Goal: Task Accomplishment & Management: Use online tool/utility

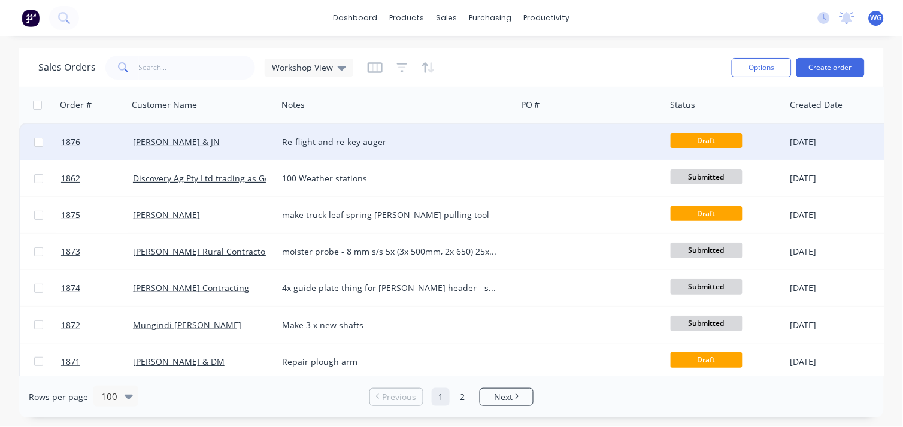
click at [214, 134] on div "[PERSON_NAME] & JN" at bounding box center [202, 142] width 149 height 36
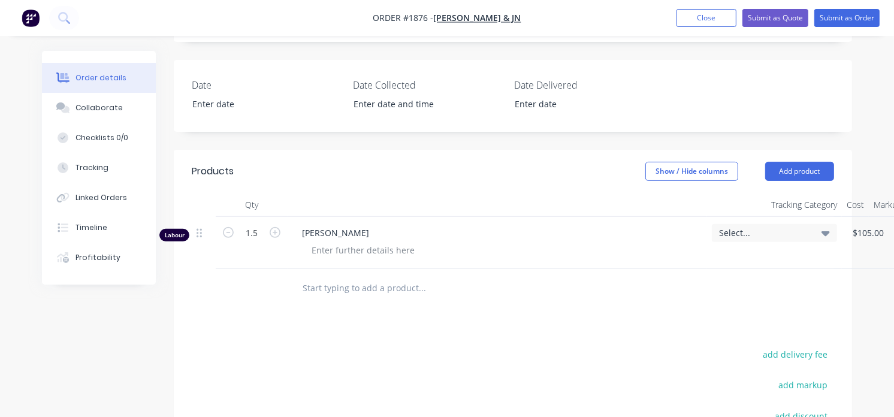
scroll to position [332, 0]
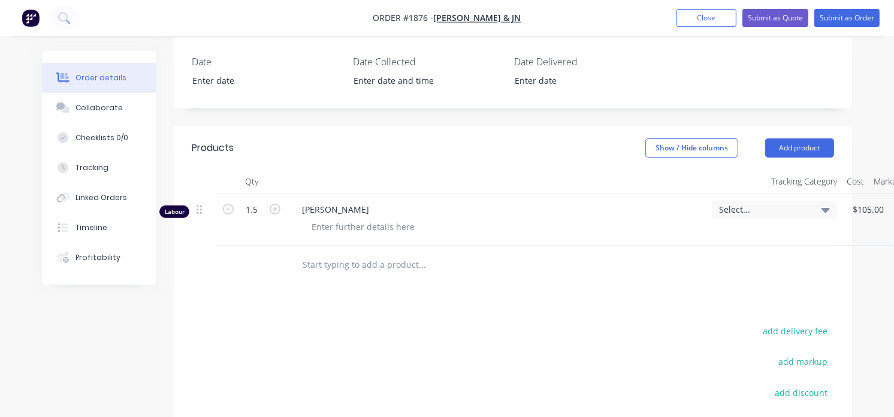
click at [339, 246] on div at bounding box center [502, 265] width 431 height 39
click at [335, 253] on input "text" at bounding box center [422, 265] width 240 height 24
click at [343, 253] on input "8'' x 8''x 32nb x 4mm" at bounding box center [422, 265] width 240 height 24
click at [435, 253] on input "8'' x 8''x 40mm bar x 4mm" at bounding box center [422, 265] width 240 height 24
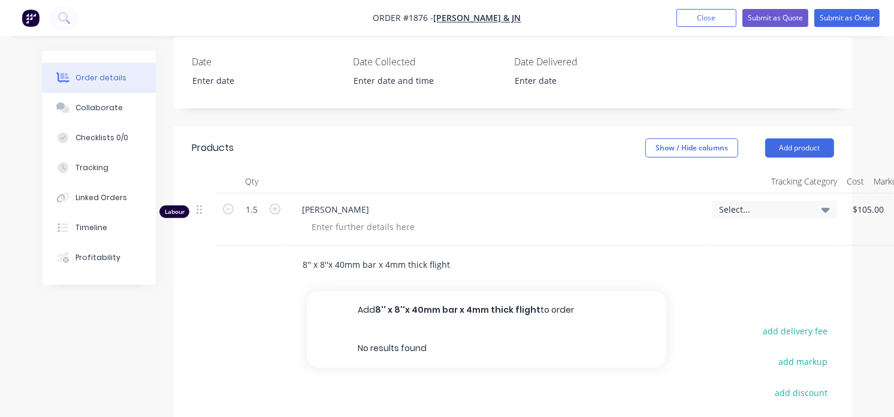
click at [302, 253] on input "8'' x 8''x 40mm bar x 4mm thick flight" at bounding box center [422, 265] width 240 height 24
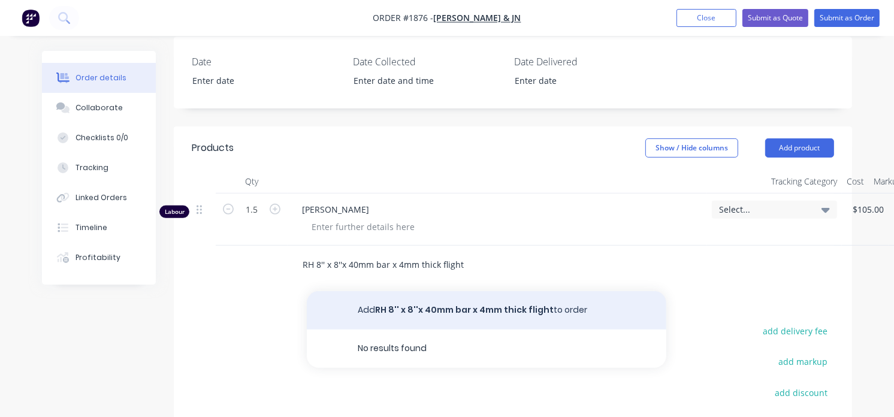
type input "RH 8'' x 8''x 40mm bar x 4mm thick flight"
click at [377, 291] on button "Add RH 8'' x 8''x 40mm bar x 4mm thick flight to order" at bounding box center [486, 310] width 359 height 38
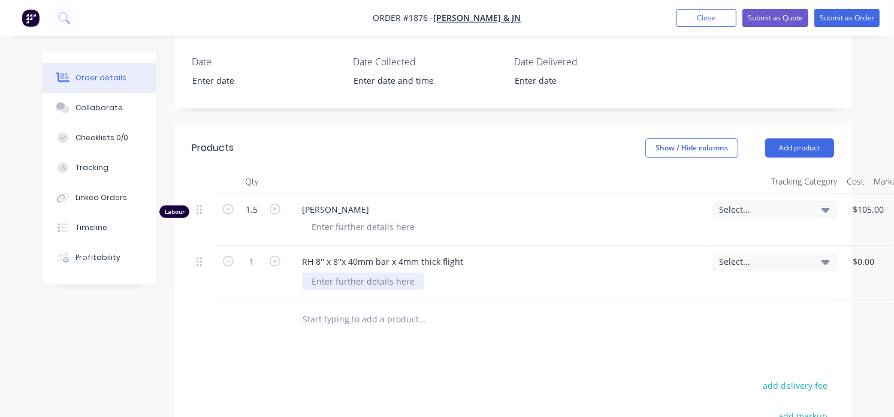
click at [330, 273] on div at bounding box center [363, 281] width 122 height 17
click at [837, 14] on button "Submit as Order" at bounding box center [846, 18] width 65 height 18
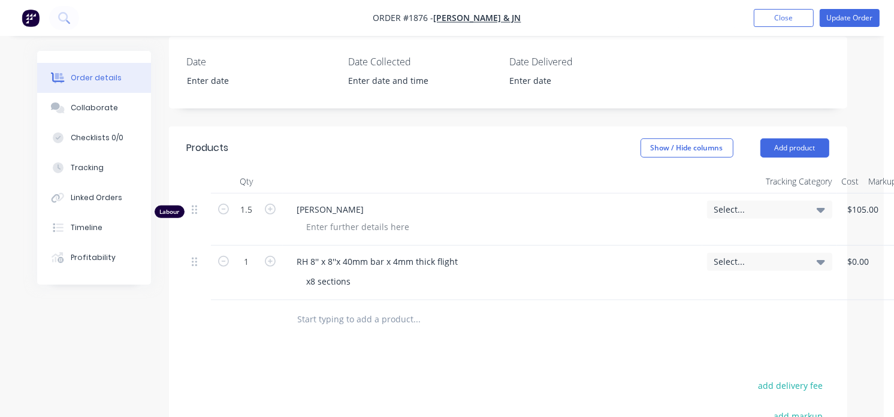
scroll to position [0, 0]
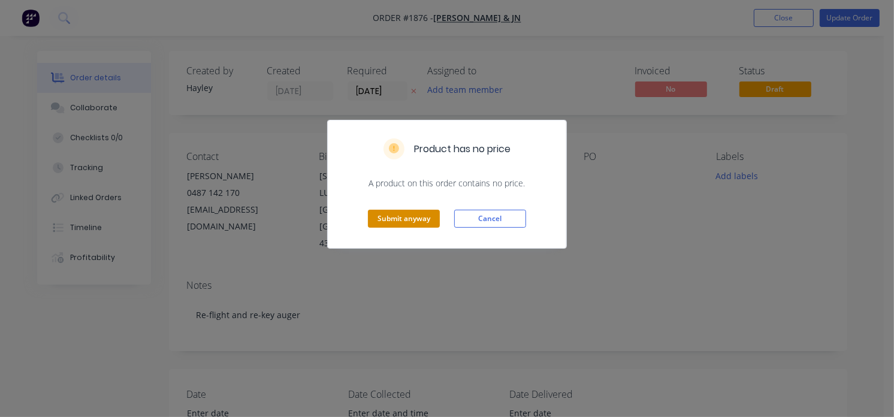
click at [422, 223] on button "Submit anyway" at bounding box center [404, 219] width 72 height 18
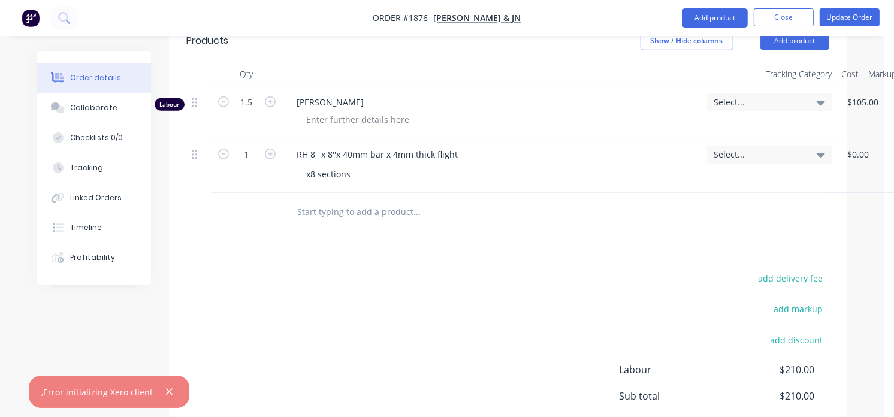
scroll to position [326, 0]
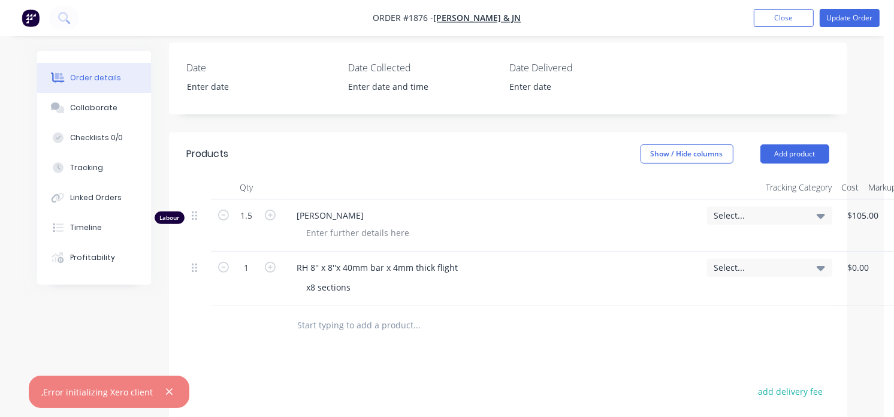
click at [28, 20] on img "button" at bounding box center [31, 18] width 18 height 18
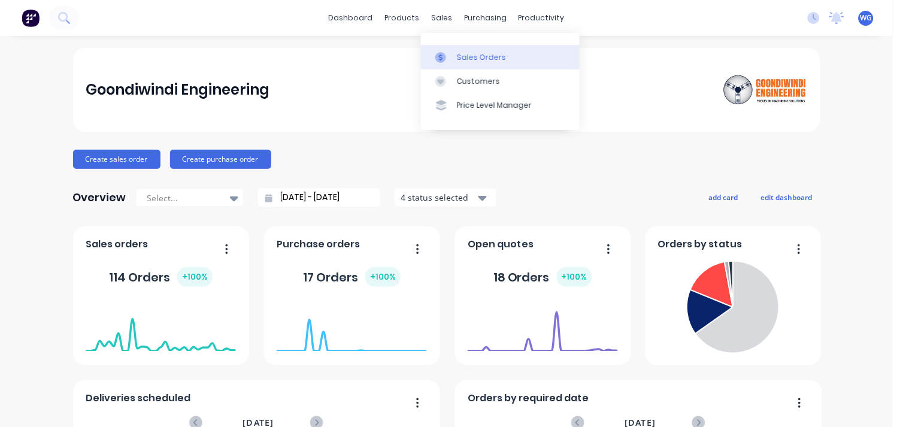
click at [458, 54] on div "Sales Orders" at bounding box center [481, 57] width 49 height 11
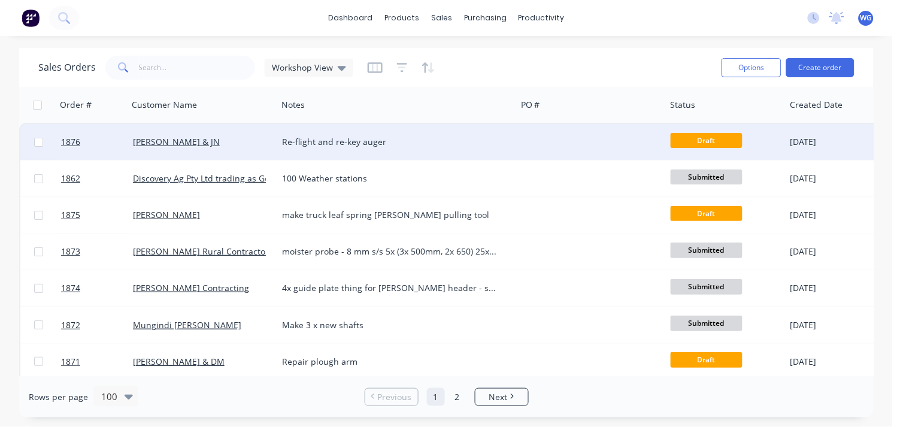
click at [698, 138] on span "Draft" at bounding box center [707, 140] width 72 height 15
click at [392, 137] on div "Re-flight and re-key auger" at bounding box center [391, 142] width 218 height 12
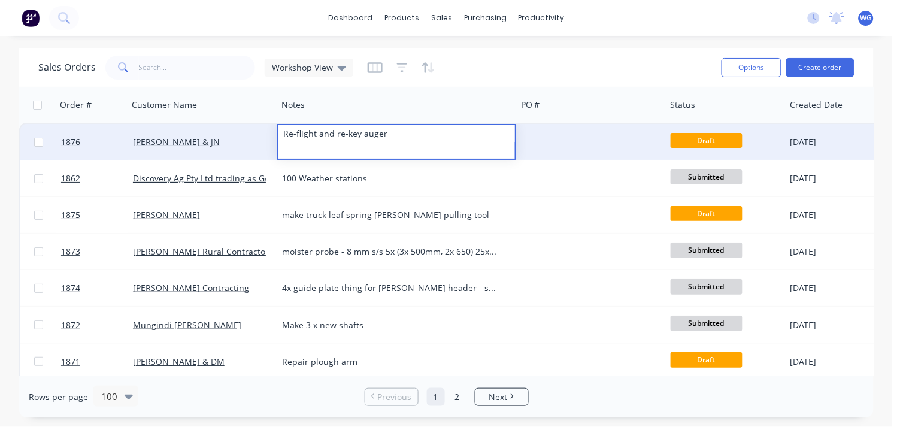
click at [238, 143] on div "[PERSON_NAME] & JN" at bounding box center [199, 142] width 133 height 12
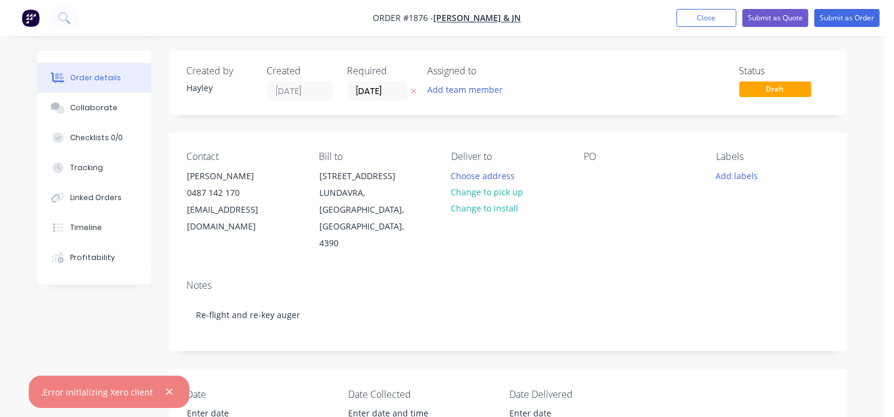
click at [27, 21] on img "button" at bounding box center [31, 18] width 18 height 18
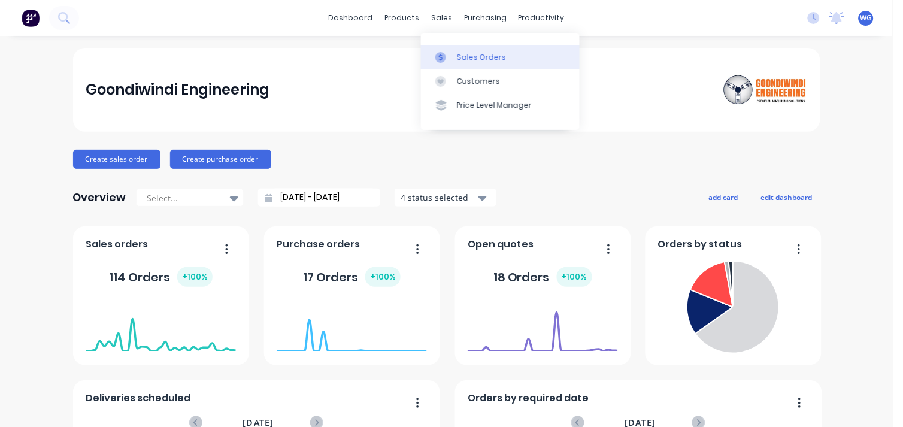
click at [455, 54] on link "Sales Orders" at bounding box center [500, 57] width 159 height 24
